Goal: Information Seeking & Learning: Learn about a topic

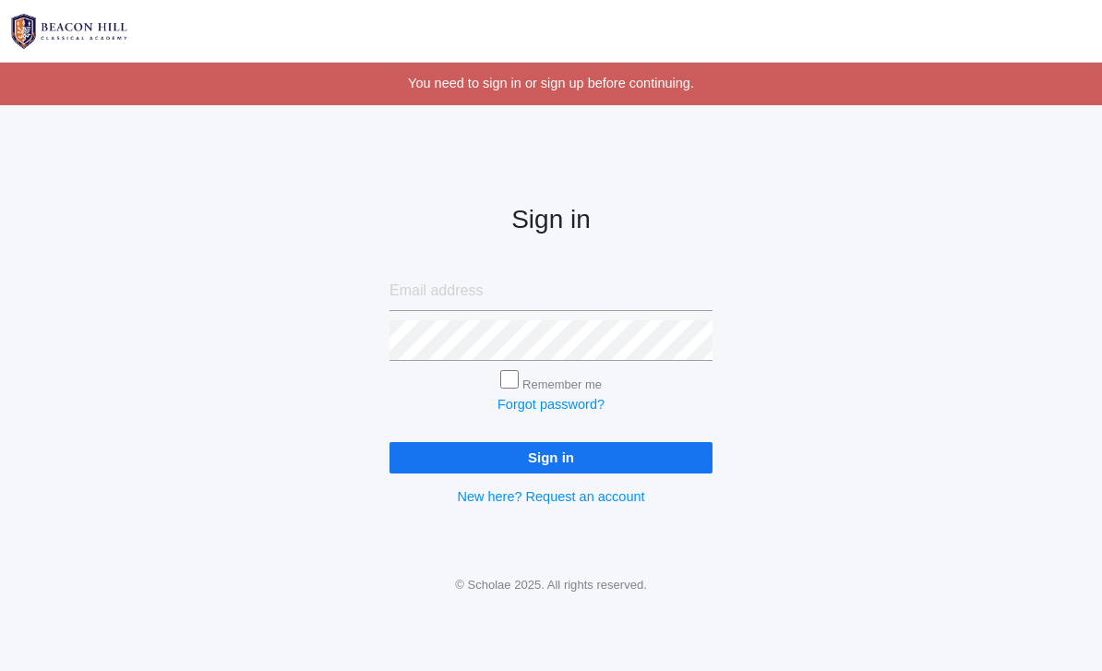
scroll to position [120, 0]
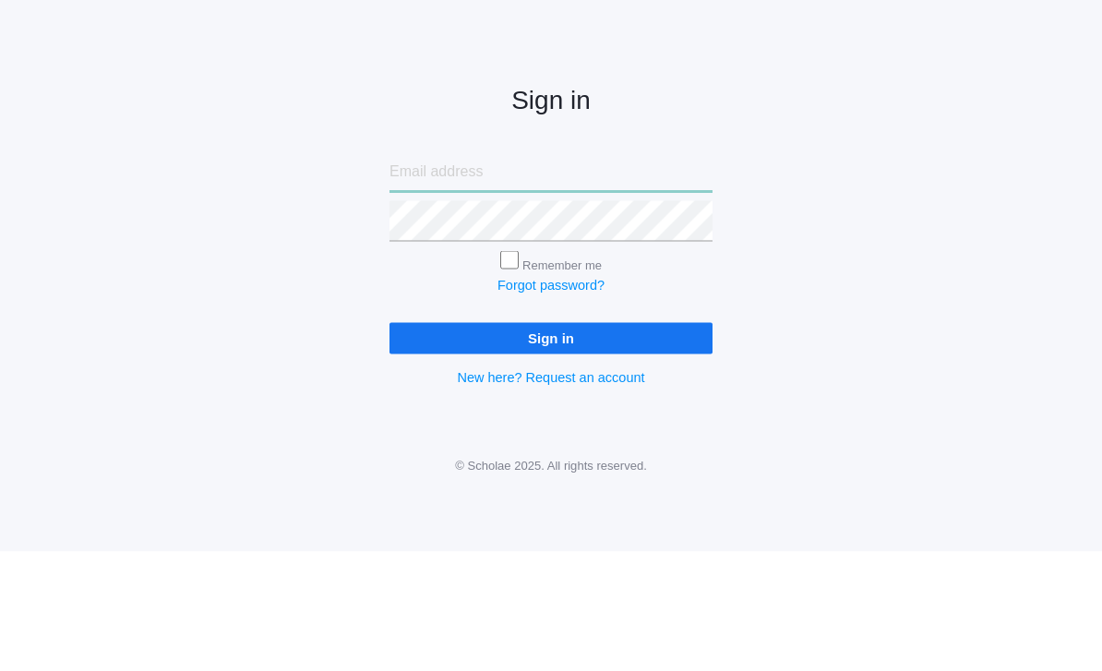
type input "[EMAIL_ADDRESS][DOMAIN_NAME]"
click at [551, 442] on input "Sign in" at bounding box center [550, 457] width 323 height 30
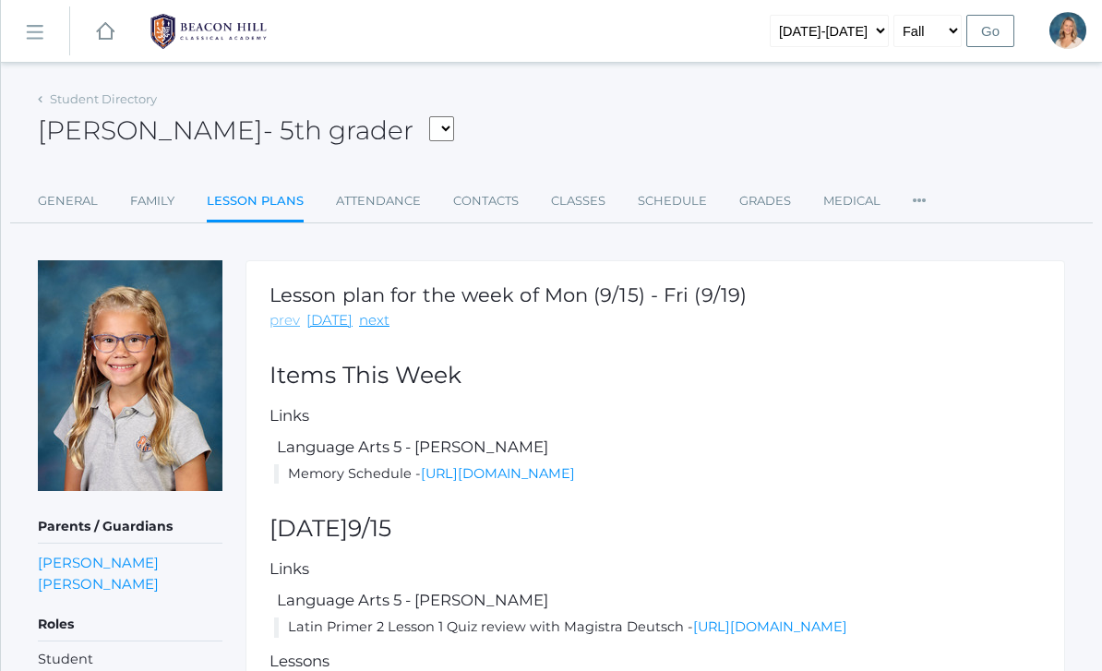
click at [284, 329] on link "prev" at bounding box center [284, 320] width 30 height 21
click at [292, 317] on link "prev" at bounding box center [284, 320] width 30 height 21
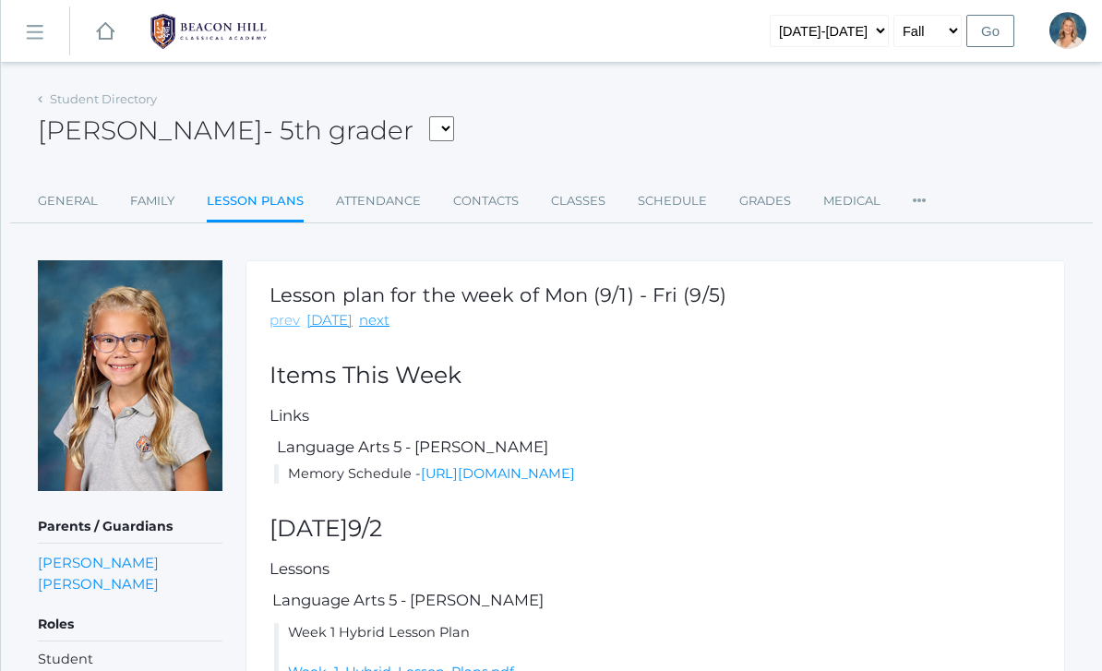
click at [292, 315] on link "prev" at bounding box center [284, 320] width 30 height 21
click at [367, 324] on link "next" at bounding box center [374, 320] width 30 height 21
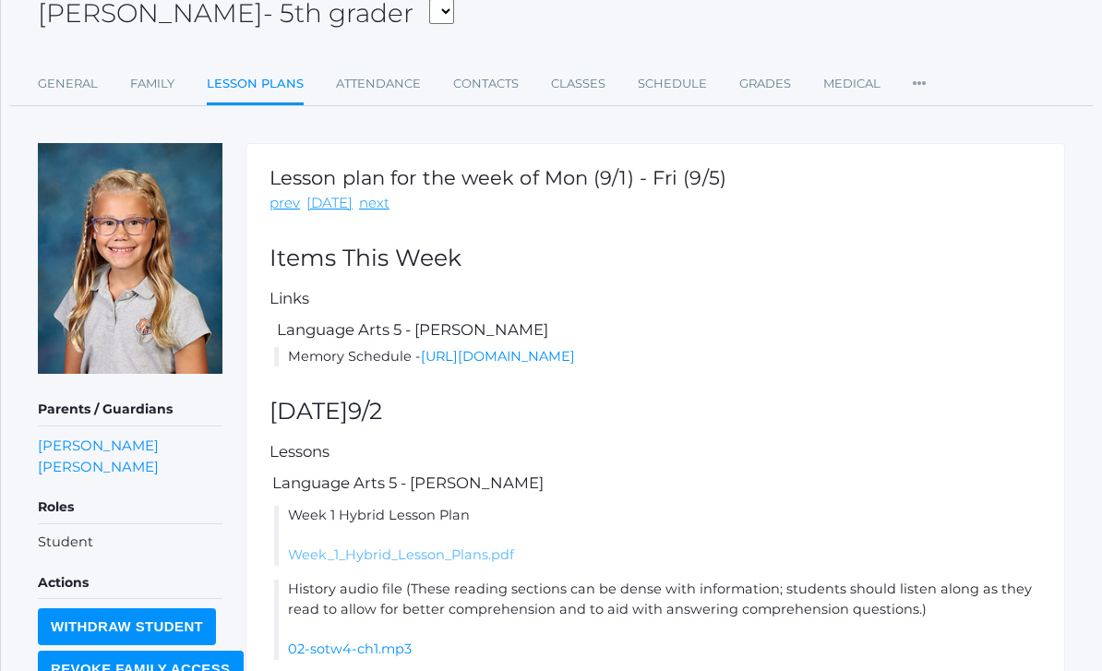
scroll to position [117, 0]
click at [470, 563] on link "Week_1_Hybrid_Lesson_Plans.pdf" at bounding box center [401, 554] width 226 height 17
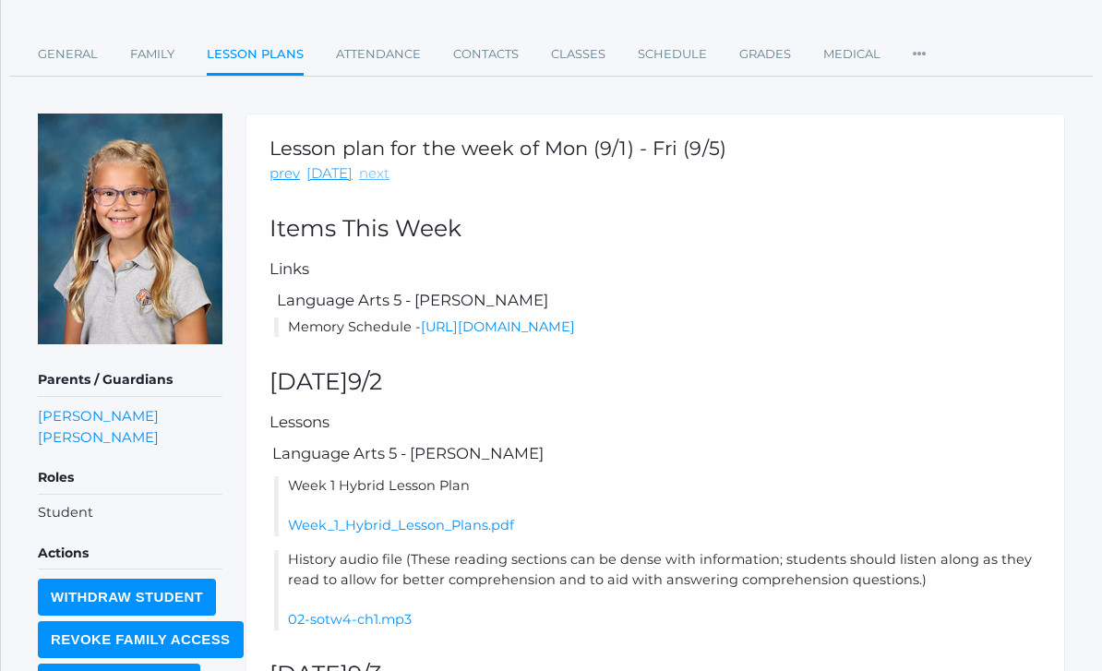
click at [373, 176] on link "next" at bounding box center [374, 173] width 30 height 21
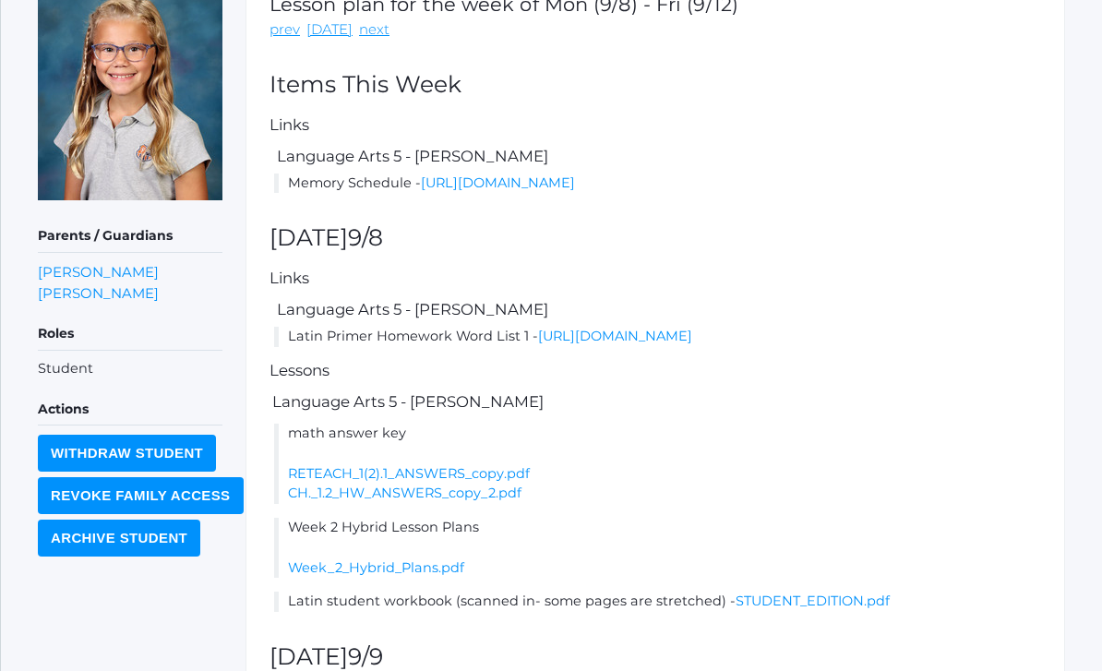
scroll to position [298, 0]
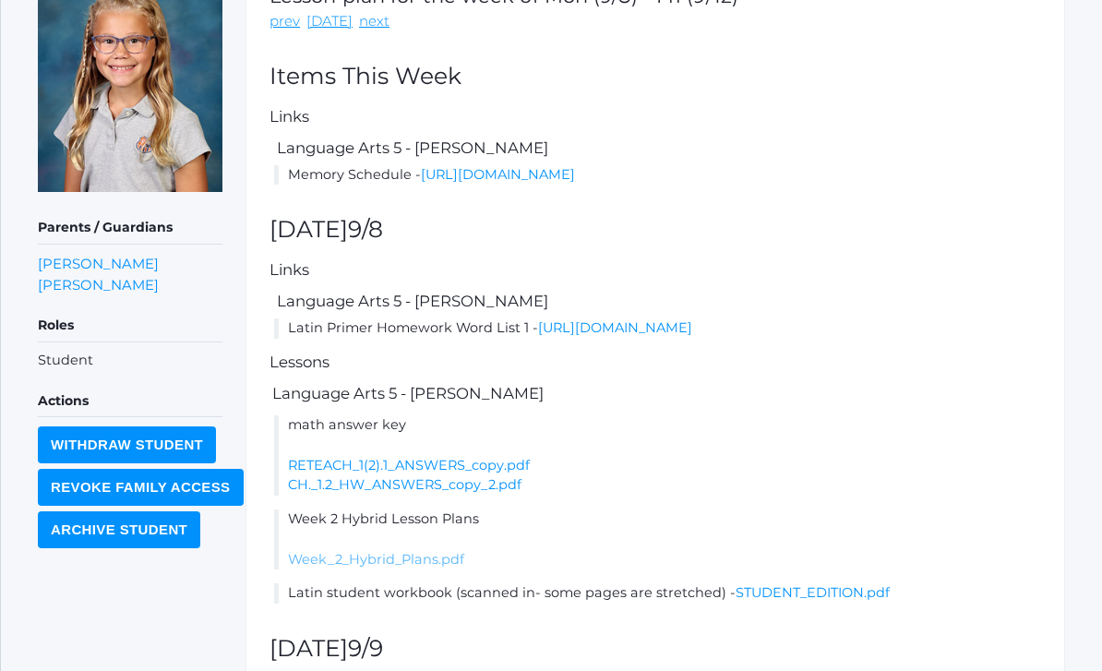
click at [425, 568] on link "Week_2_Hybrid_Plans.pdf" at bounding box center [376, 560] width 176 height 17
